Goal: Task Accomplishment & Management: Manage account settings

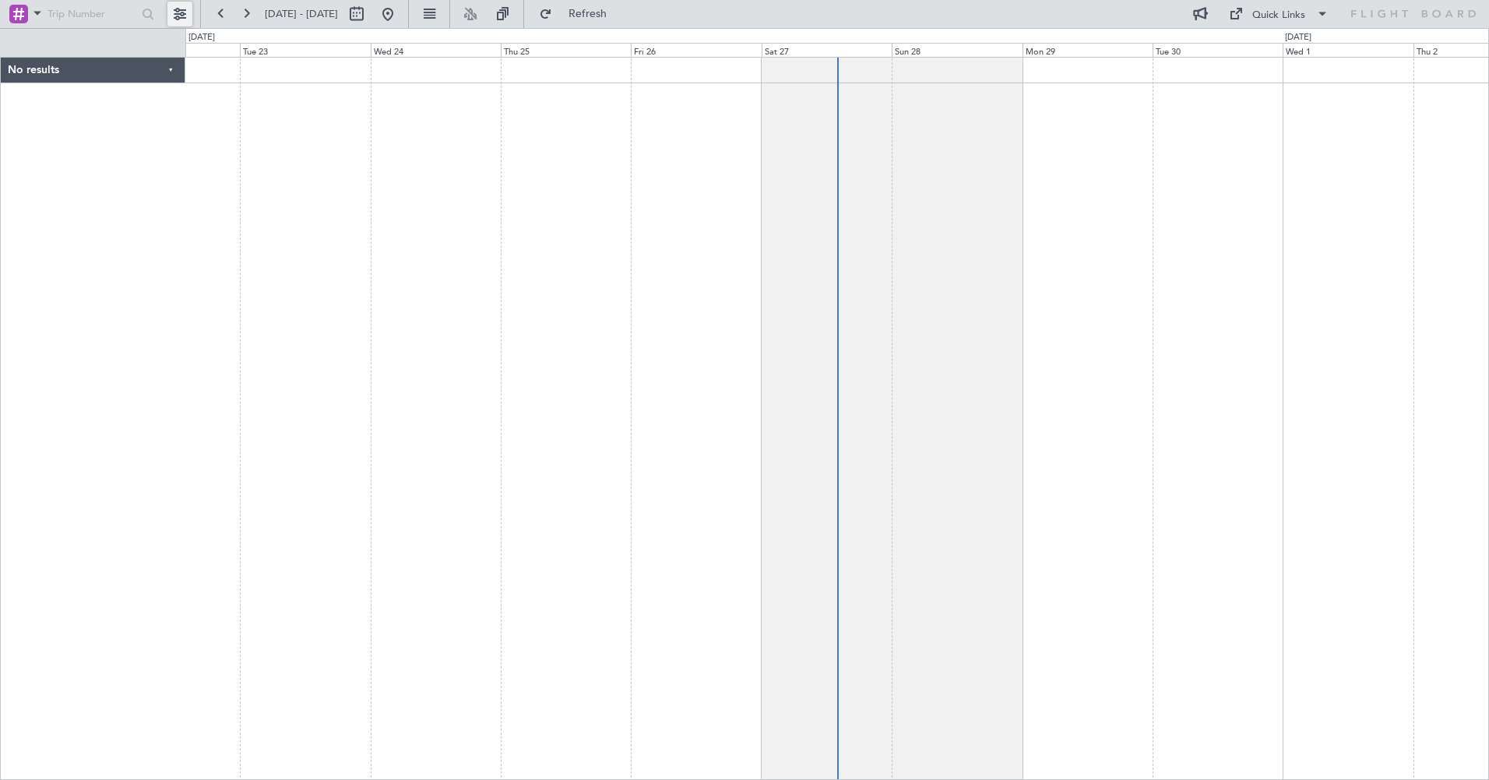
click at [182, 12] on button at bounding box center [179, 14] width 25 height 25
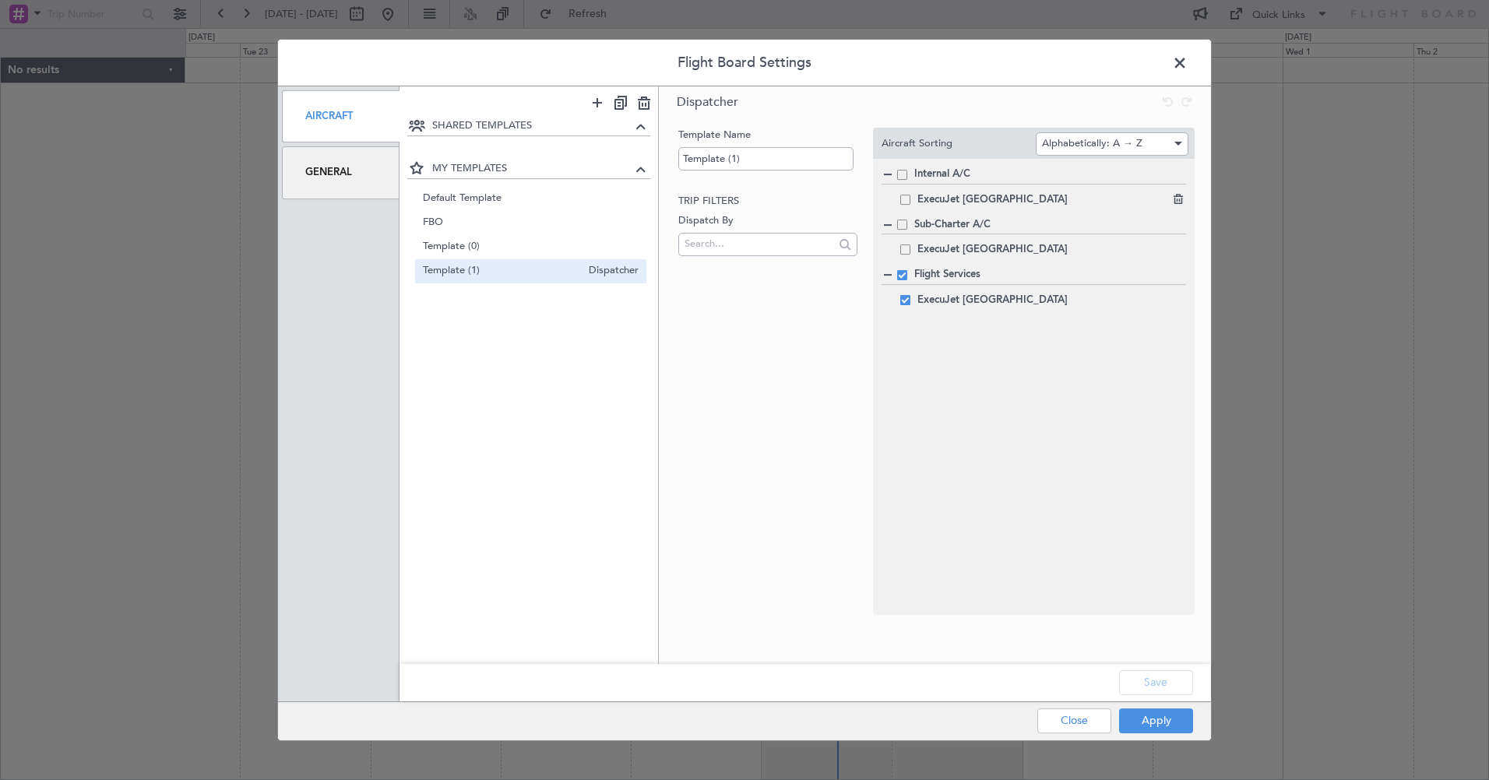
click at [912, 199] on div "ExecuJet [GEOGRAPHIC_DATA]" at bounding box center [1034, 200] width 305 height 19
click at [907, 198] on span at bounding box center [905, 200] width 10 height 10
click at [911, 195] on input "checkbox" at bounding box center [911, 195] width 0 height 0
click at [901, 225] on span at bounding box center [902, 225] width 10 height 10
click at [908, 220] on input "checkbox" at bounding box center [908, 220] width 0 height 0
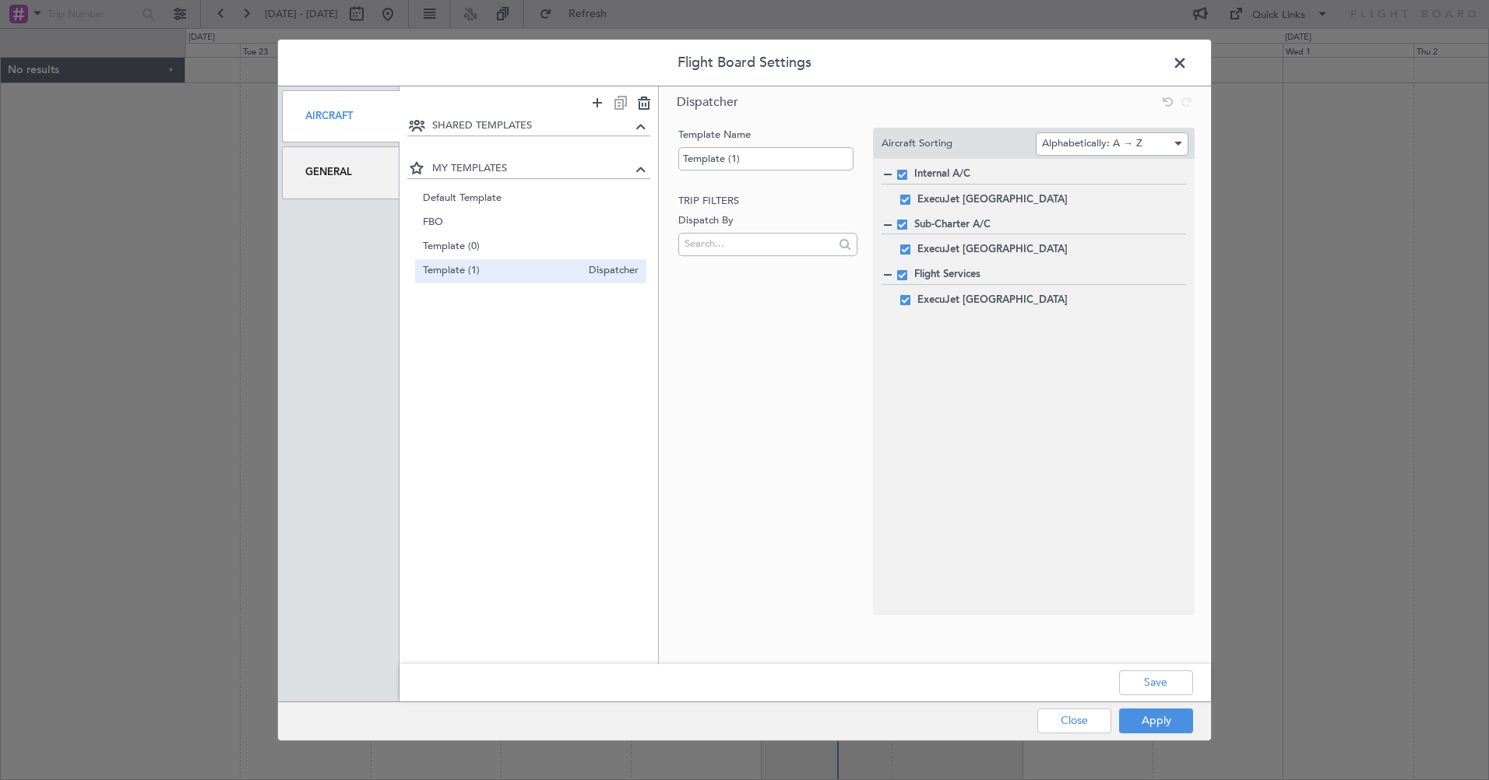
click at [905, 275] on span at bounding box center [902, 275] width 10 height 10
click at [908, 270] on input "checkbox" at bounding box center [908, 270] width 0 height 0
click at [1142, 717] on button "Apply" at bounding box center [1156, 721] width 74 height 25
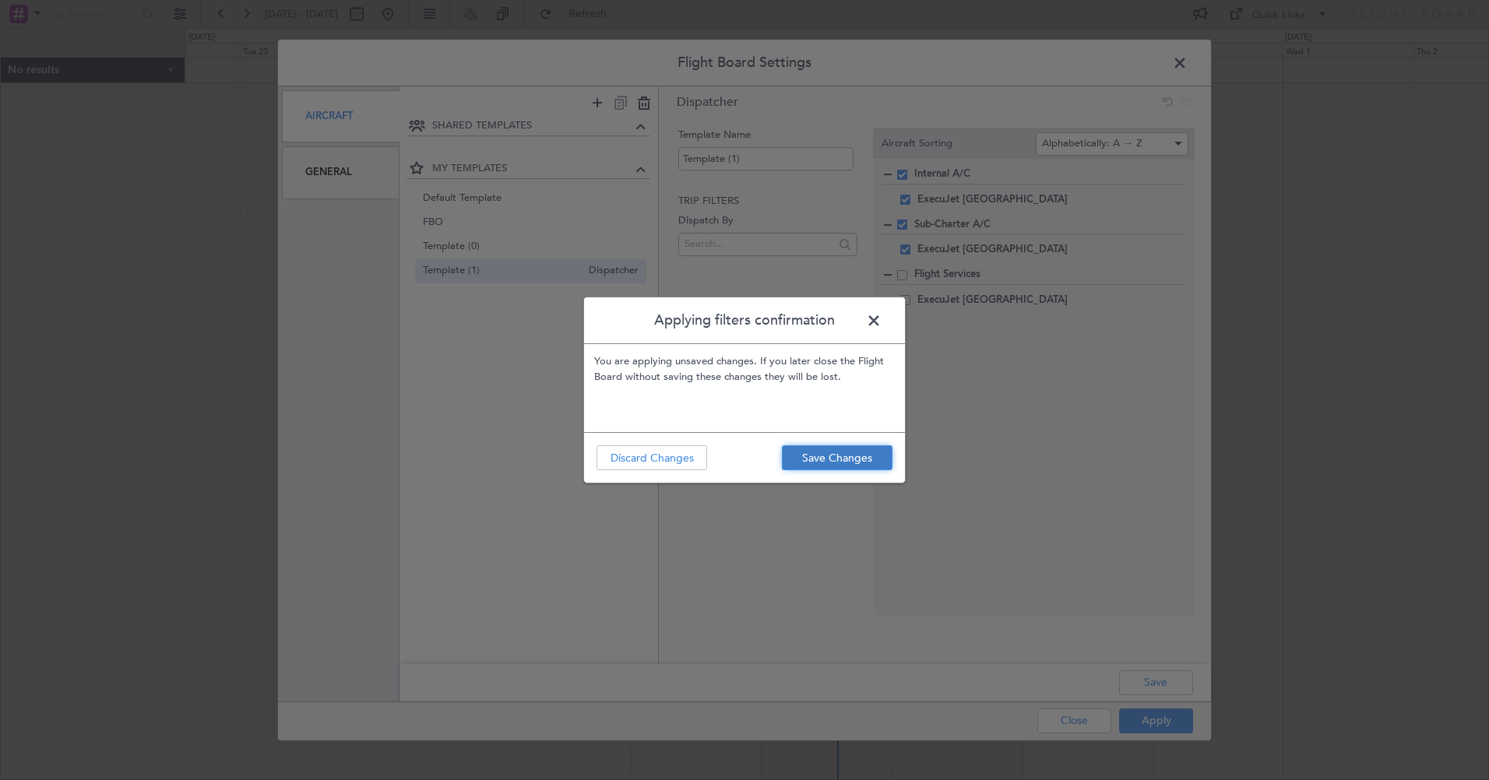
click at [813, 460] on button "Save Changes" at bounding box center [837, 458] width 111 height 25
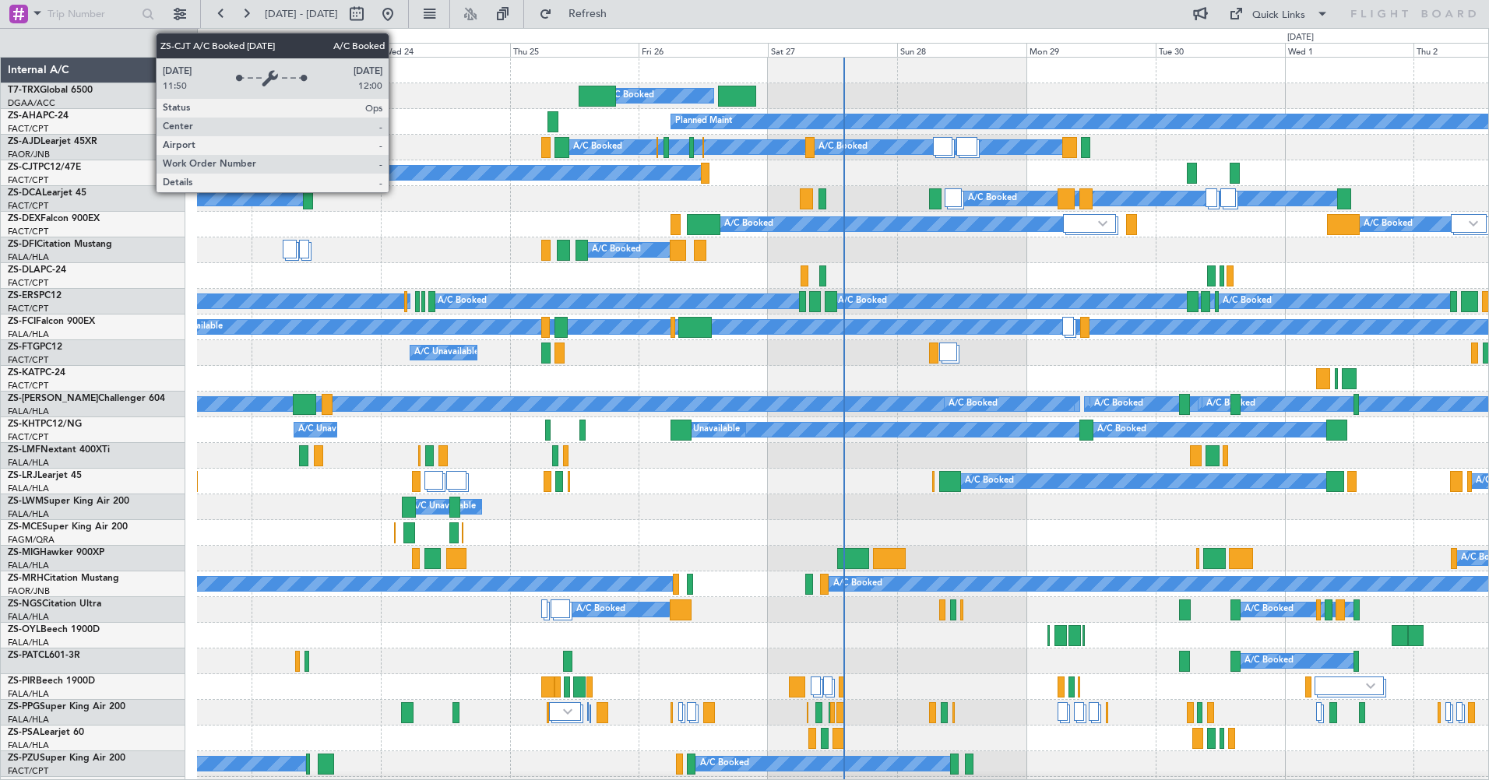
click at [396, 172] on div "A/C Booked" at bounding box center [508, 173] width 387 height 14
